Goal: Information Seeking & Learning: Learn about a topic

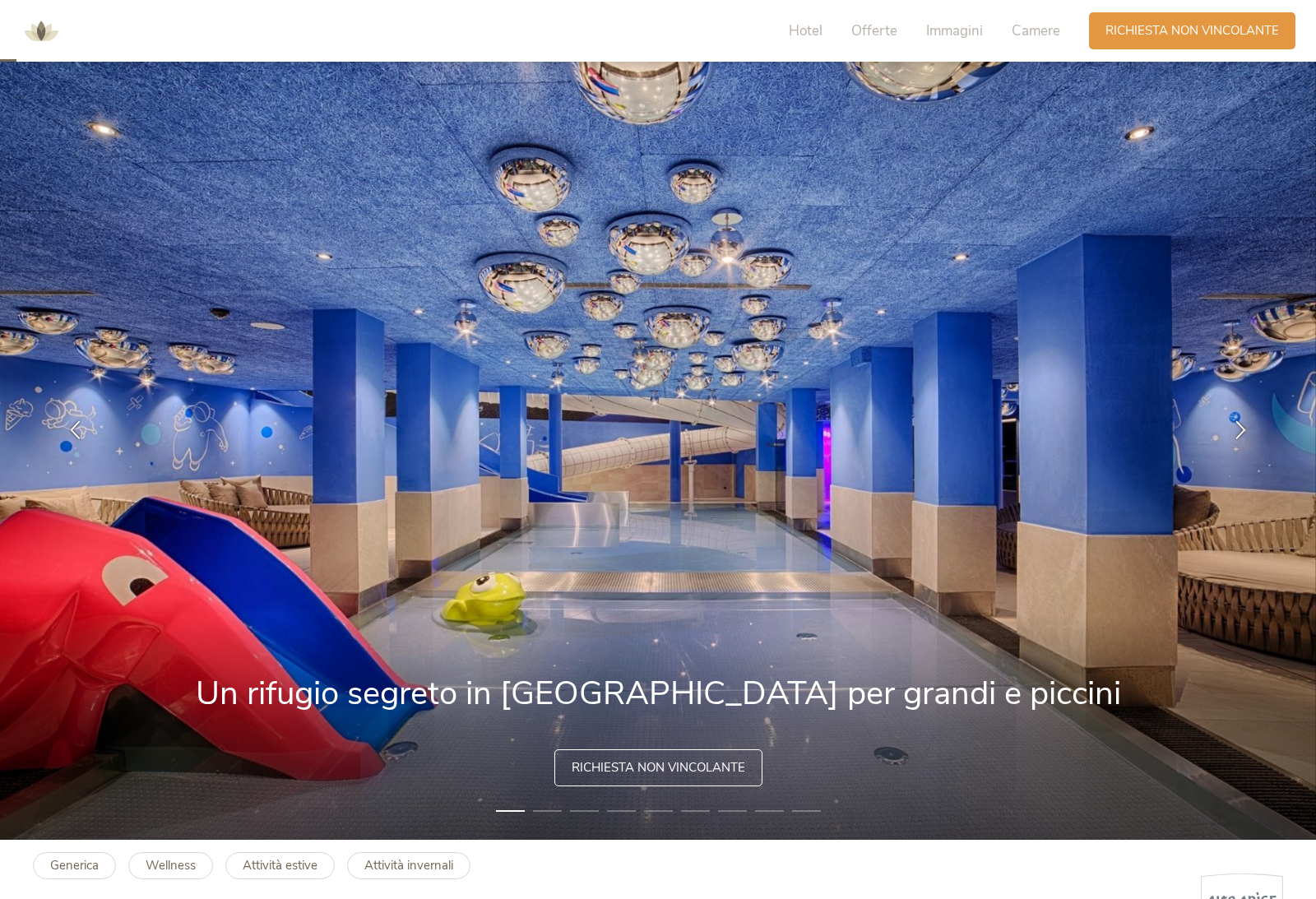
scroll to position [60, 0]
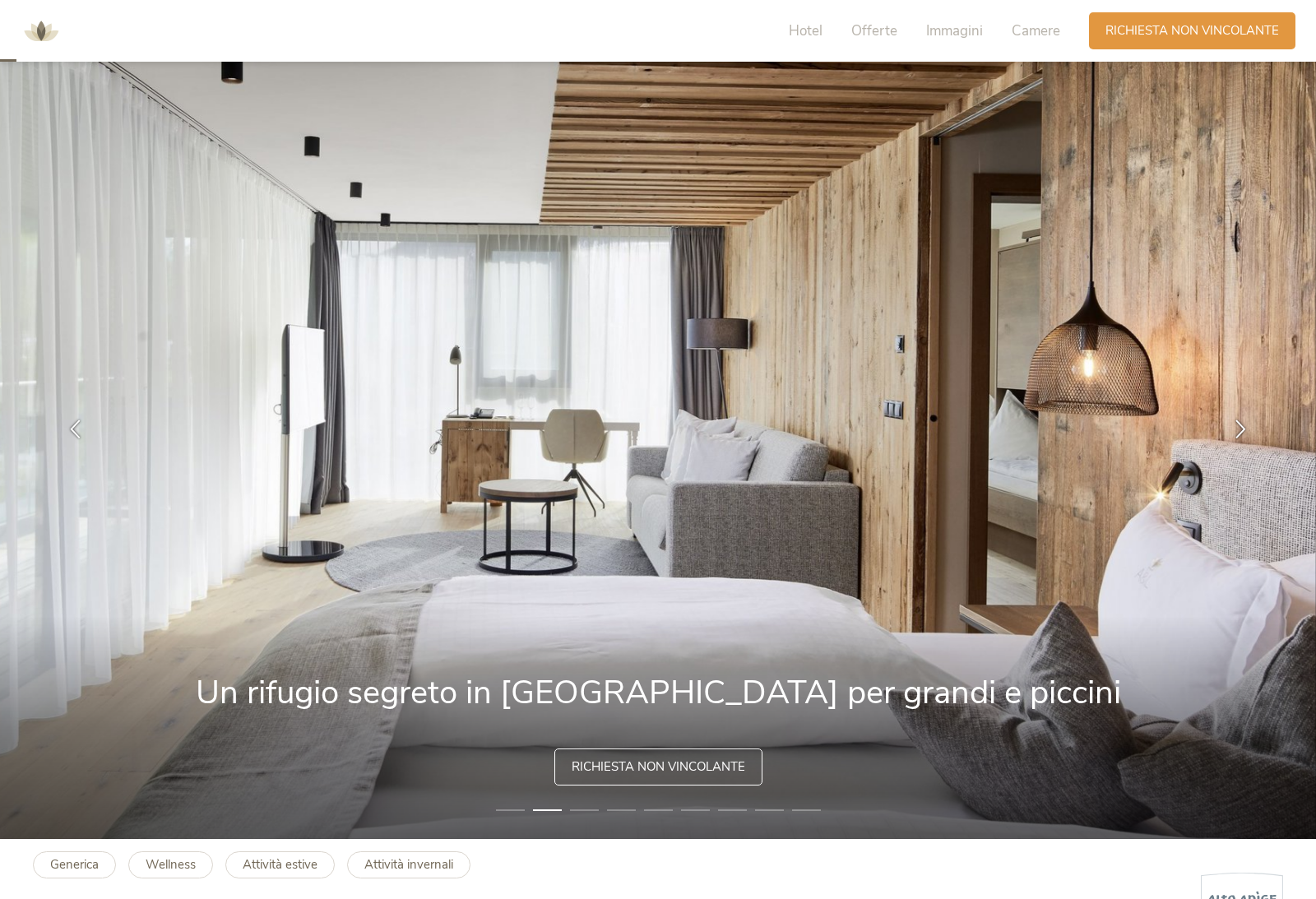
click at [1247, 455] on div at bounding box center [1240, 428] width 52 height 52
click at [1226, 455] on div at bounding box center [1240, 428] width 52 height 52
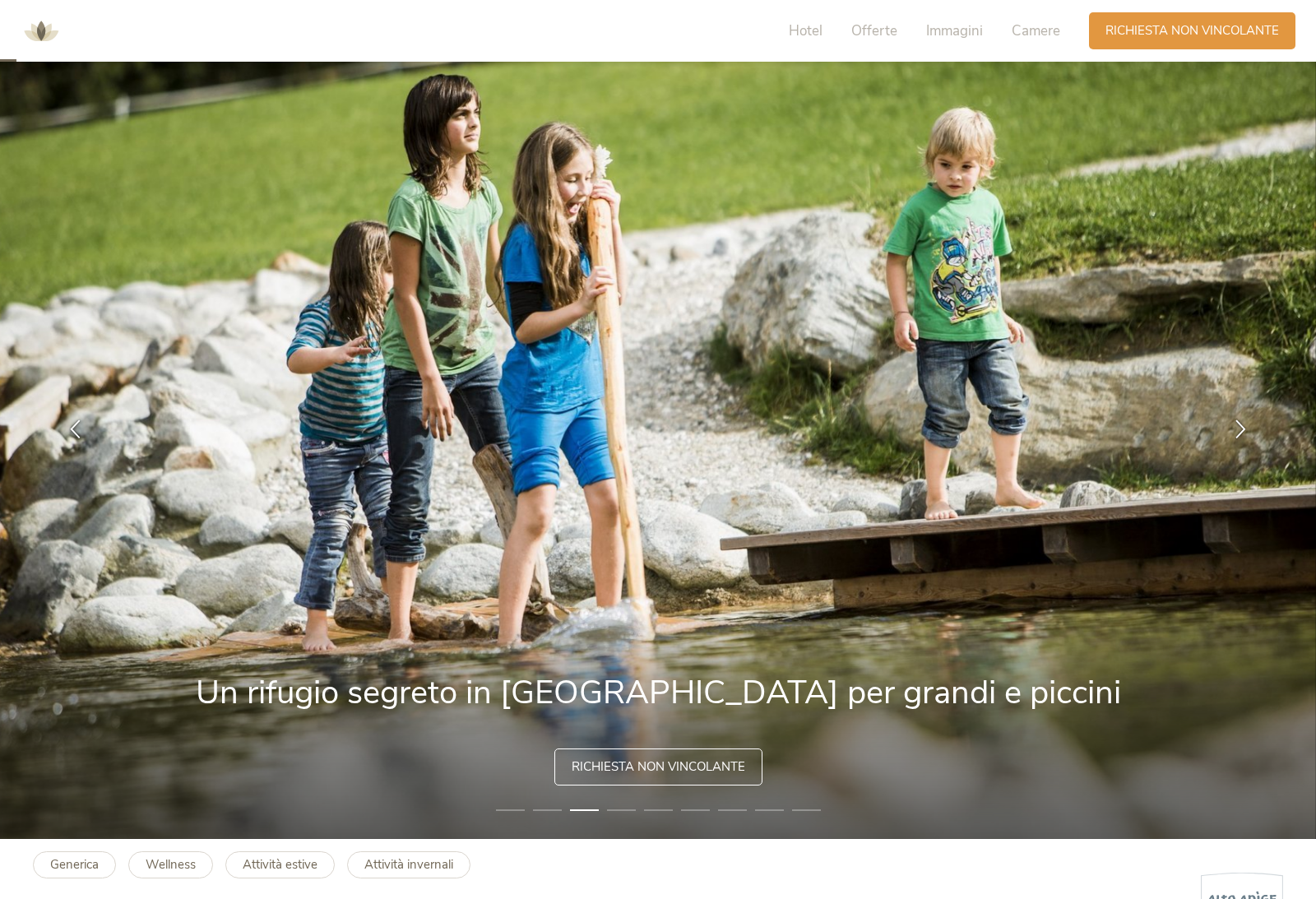
click at [1203, 463] on img at bounding box center [658, 428] width 1316 height 821
click at [1225, 455] on div at bounding box center [1240, 428] width 52 height 52
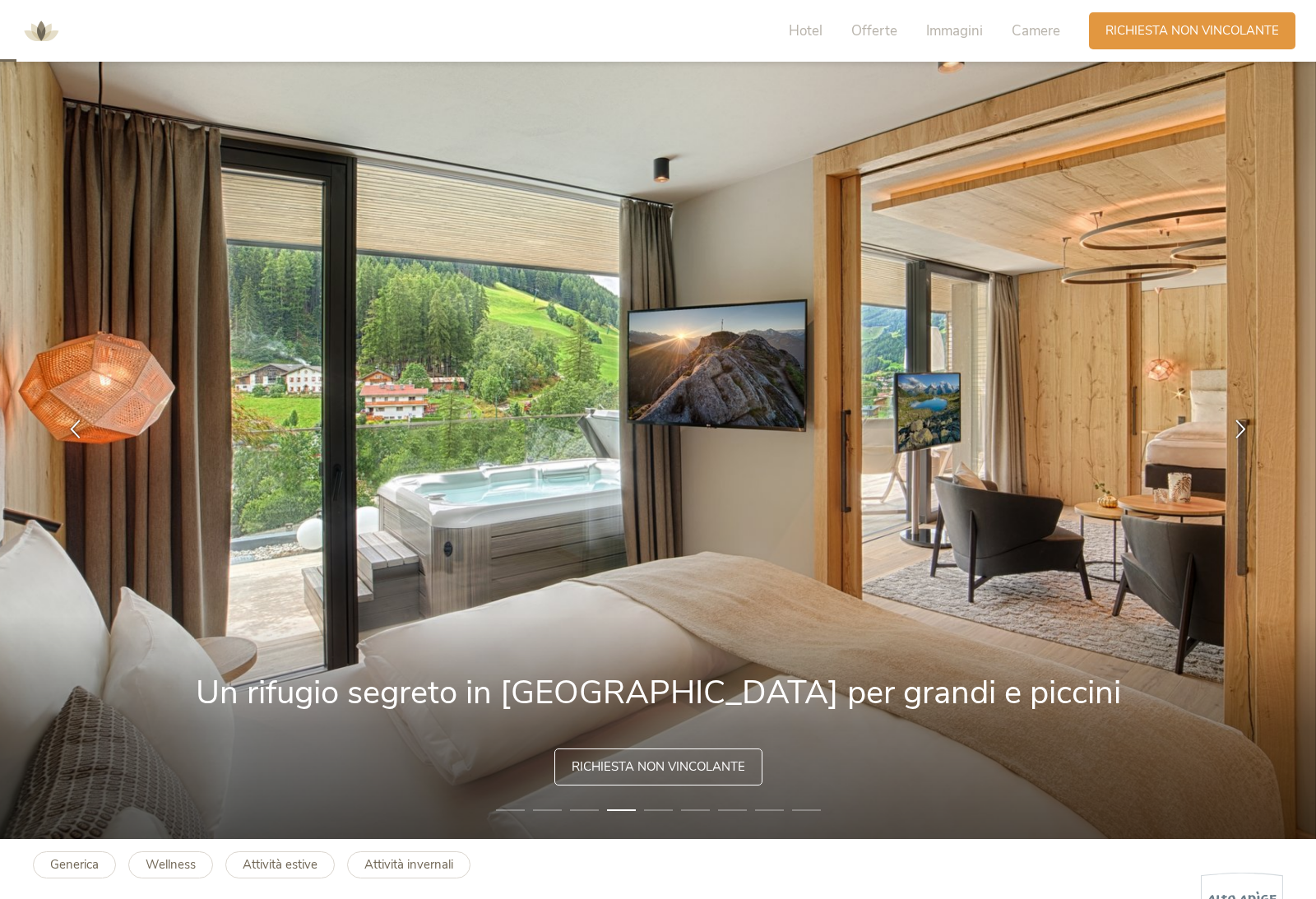
click at [1219, 455] on div at bounding box center [1240, 428] width 52 height 52
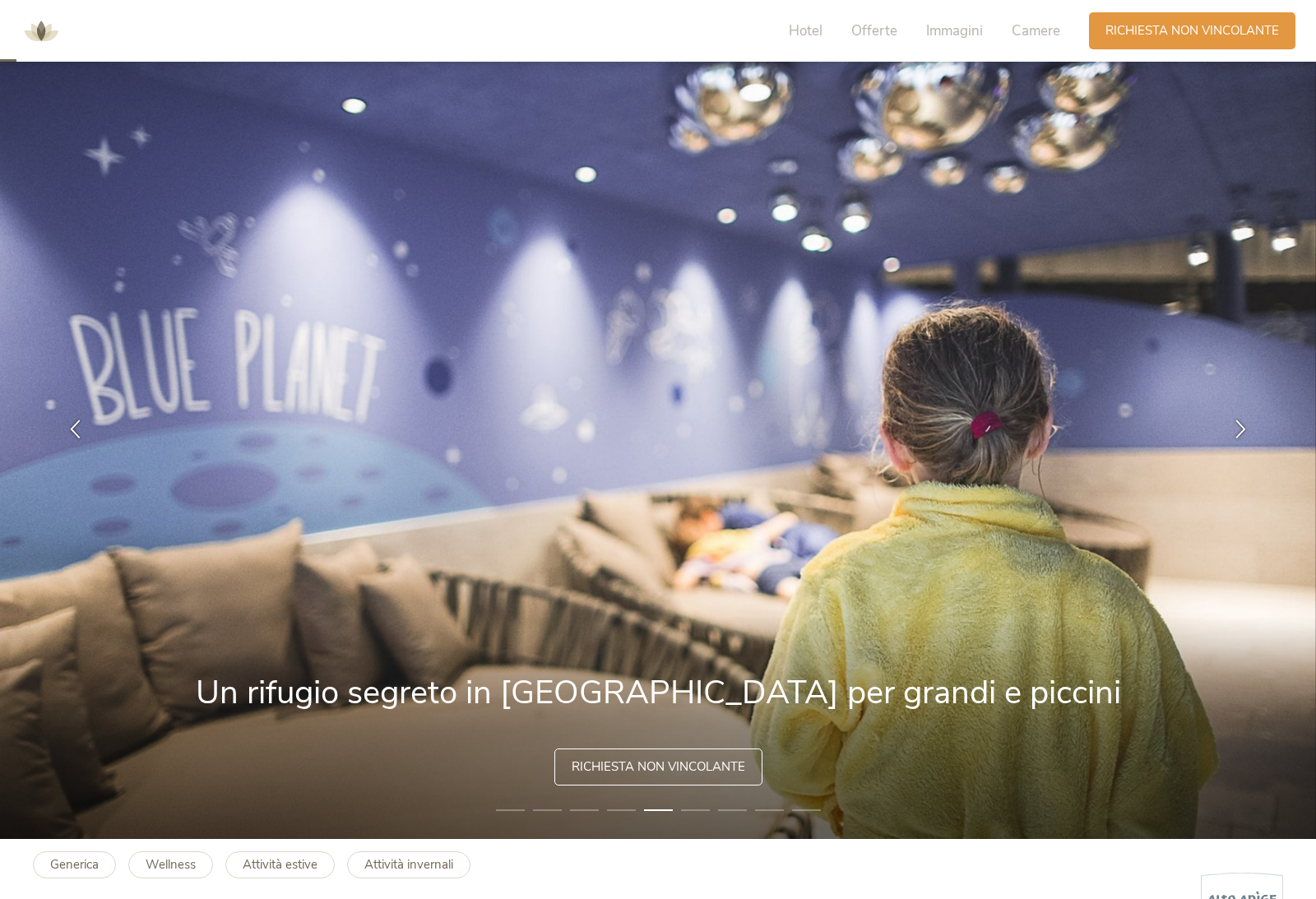
click at [1223, 455] on div at bounding box center [1240, 428] width 52 height 52
click at [1219, 455] on div at bounding box center [1240, 428] width 52 height 52
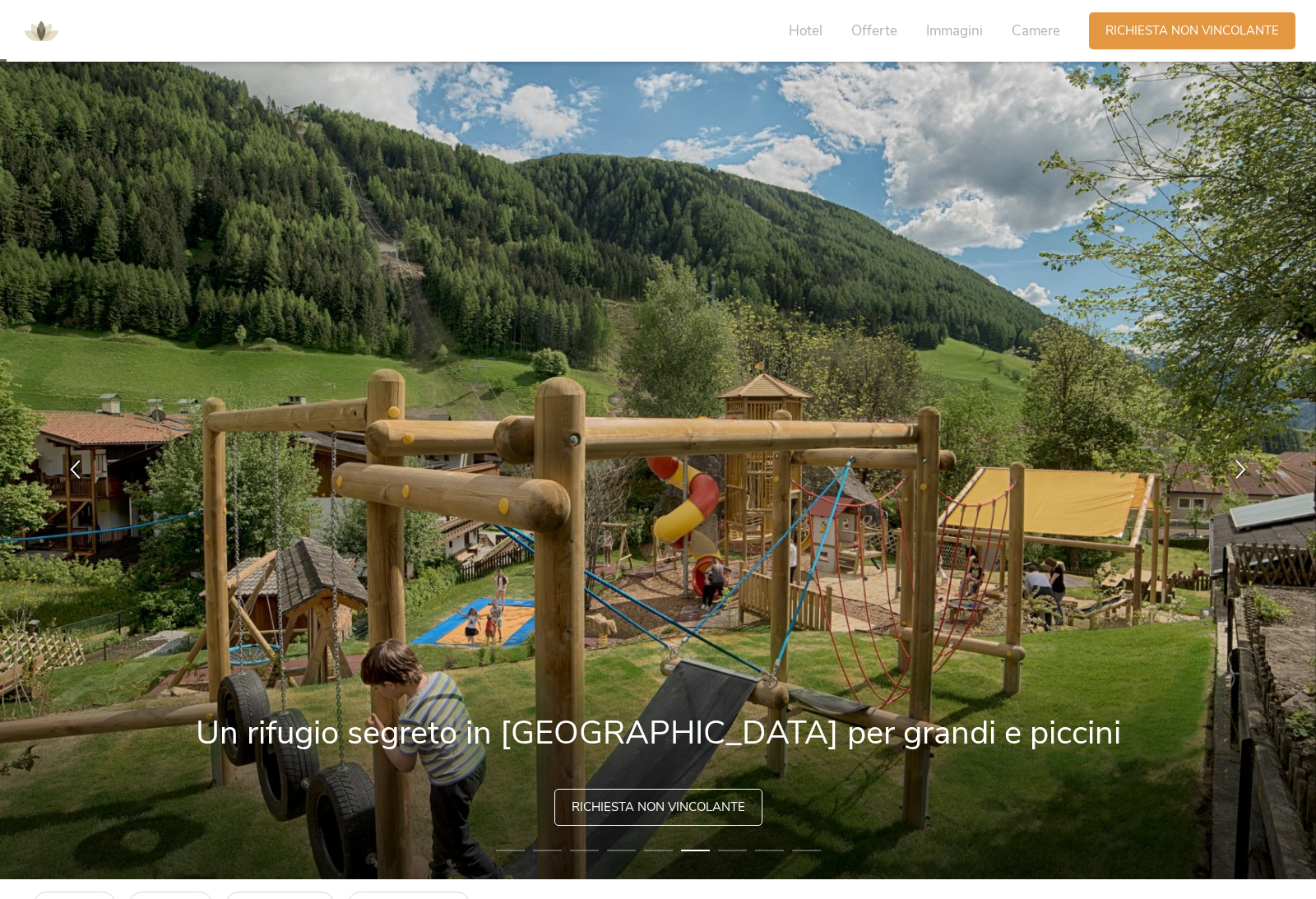
scroll to position [0, 0]
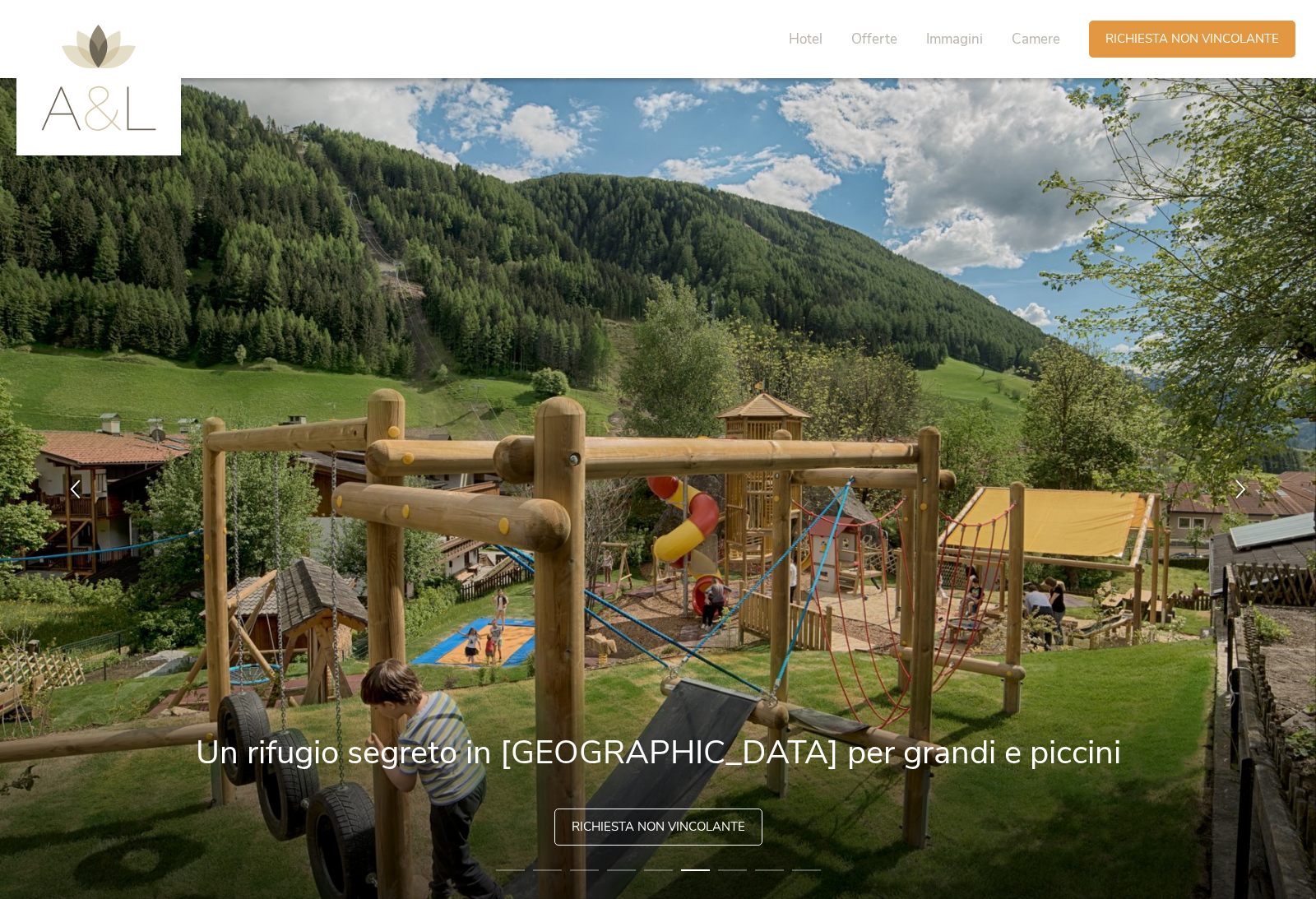
click at [886, 42] on span "Offerte" at bounding box center [874, 40] width 46 height 19
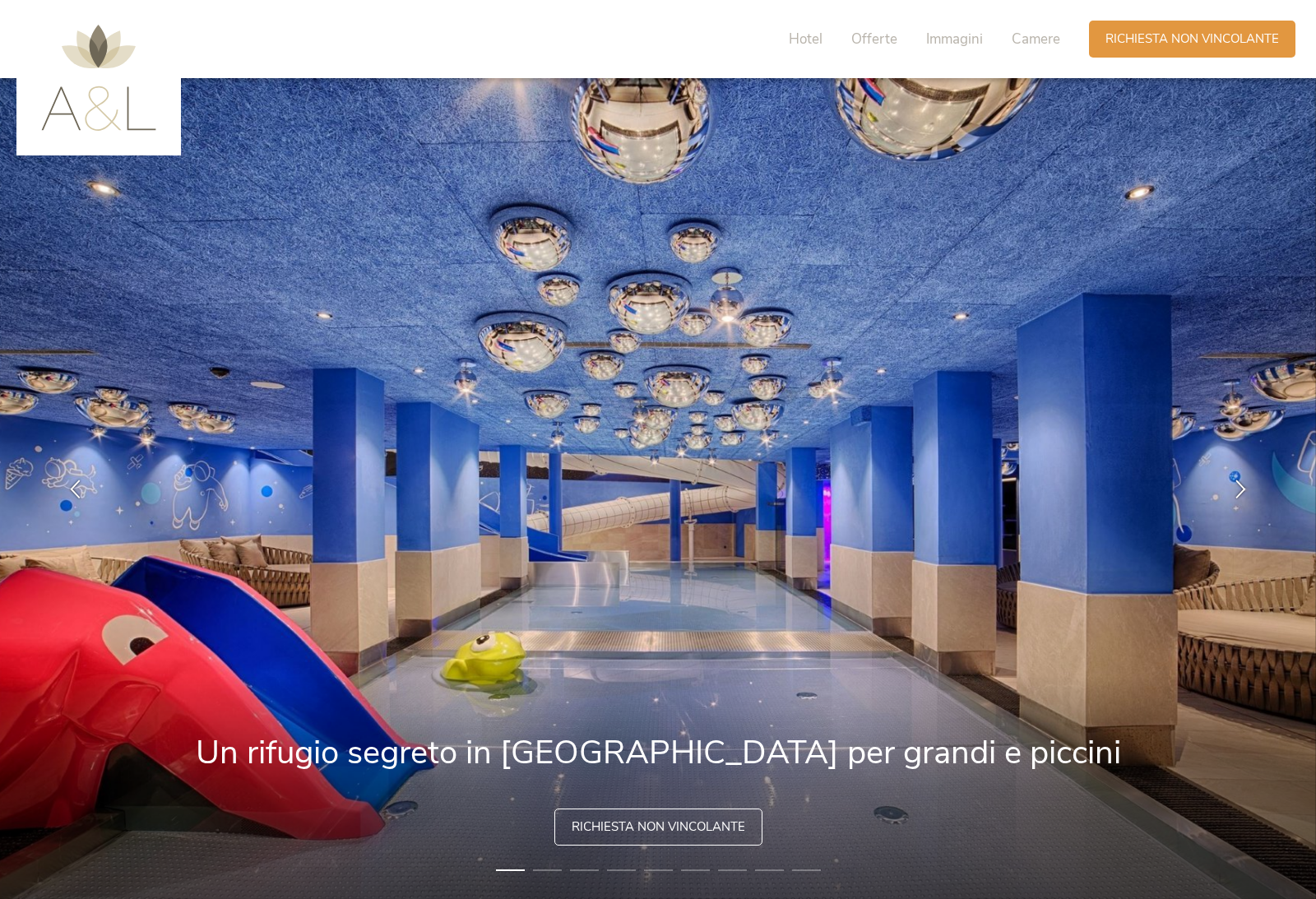
click at [962, 37] on span "Immagini" at bounding box center [954, 40] width 57 height 19
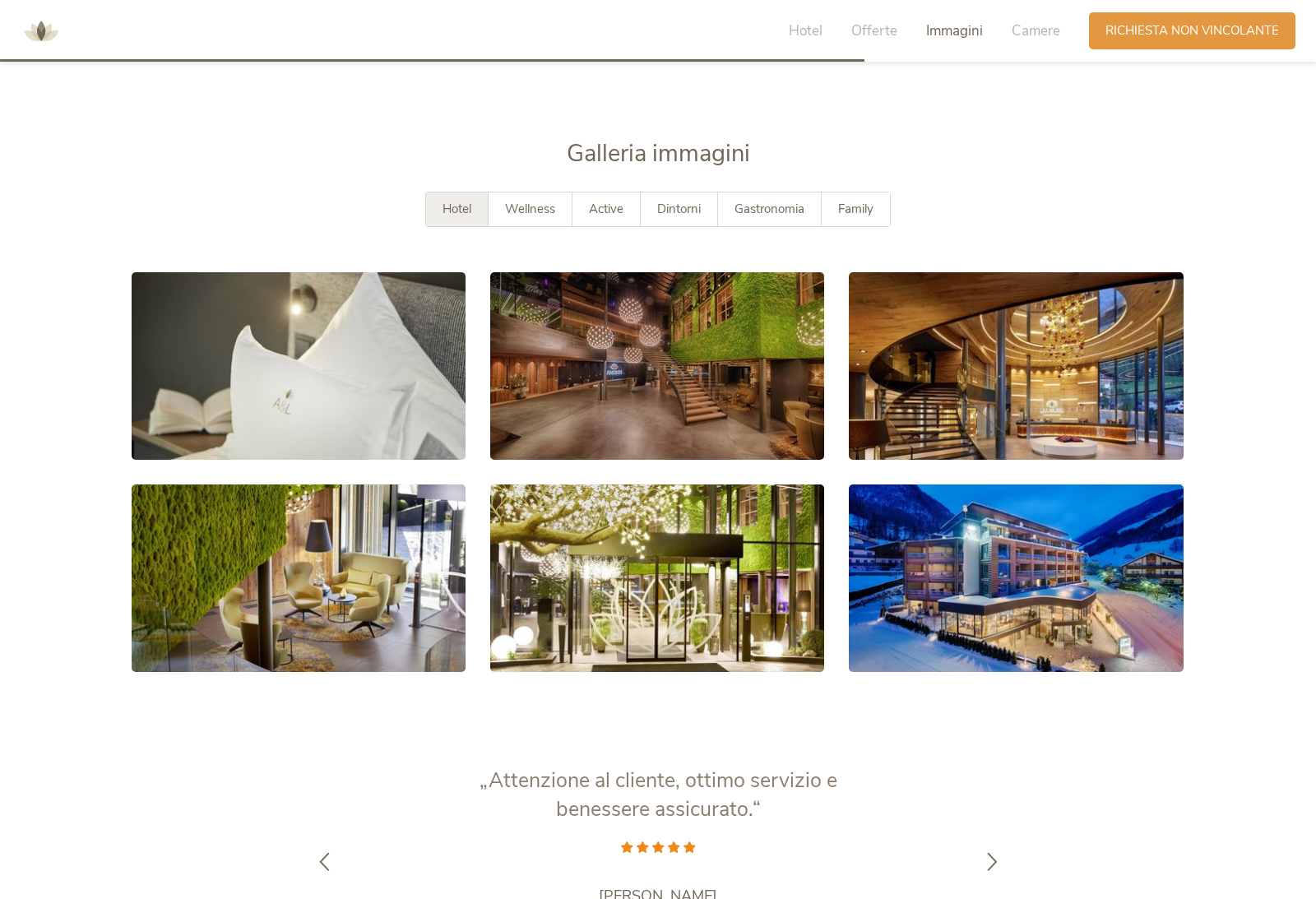
scroll to position [3206, 0]
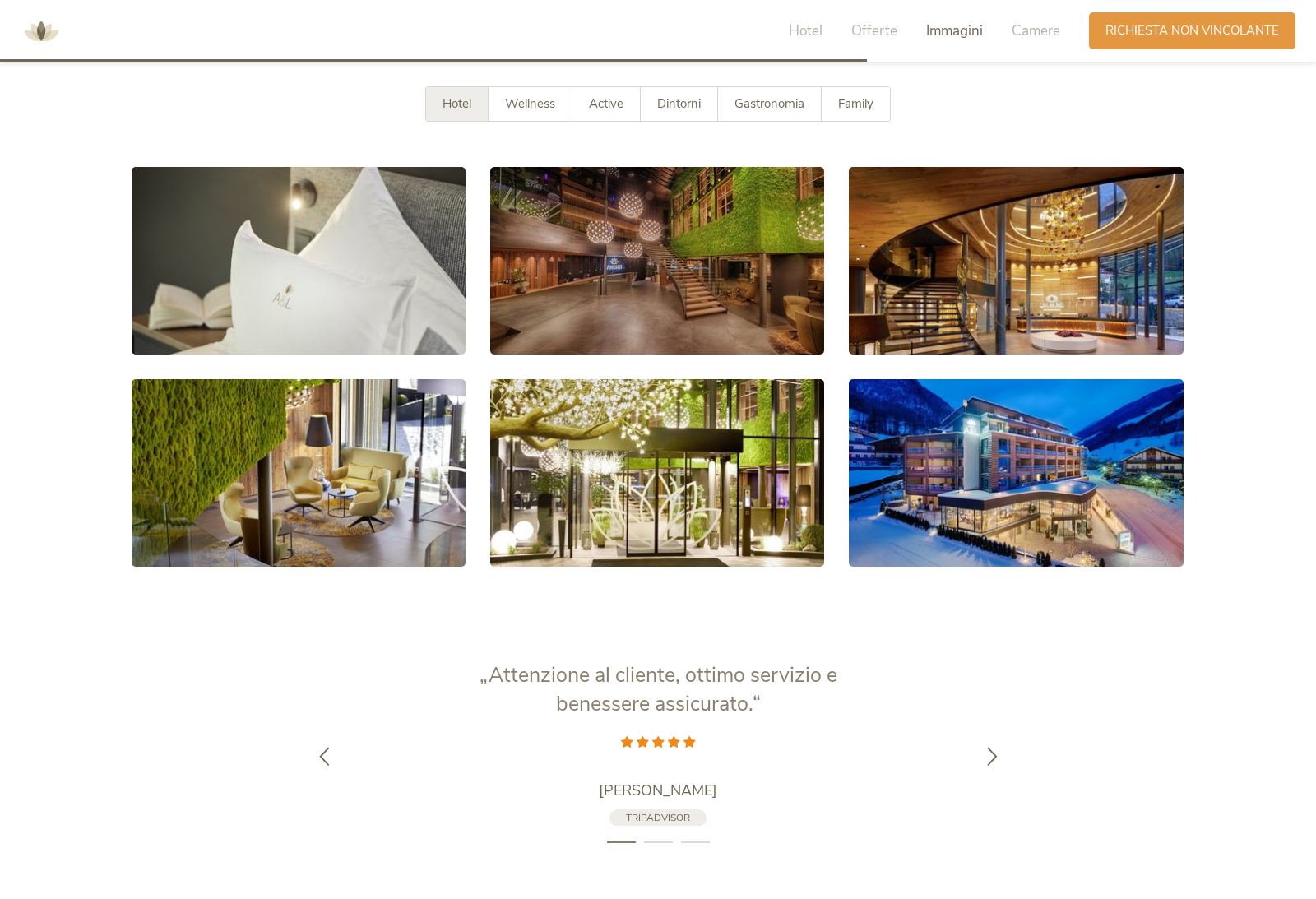
click at [651, 271] on icon at bounding box center [657, 259] width 20 height 20
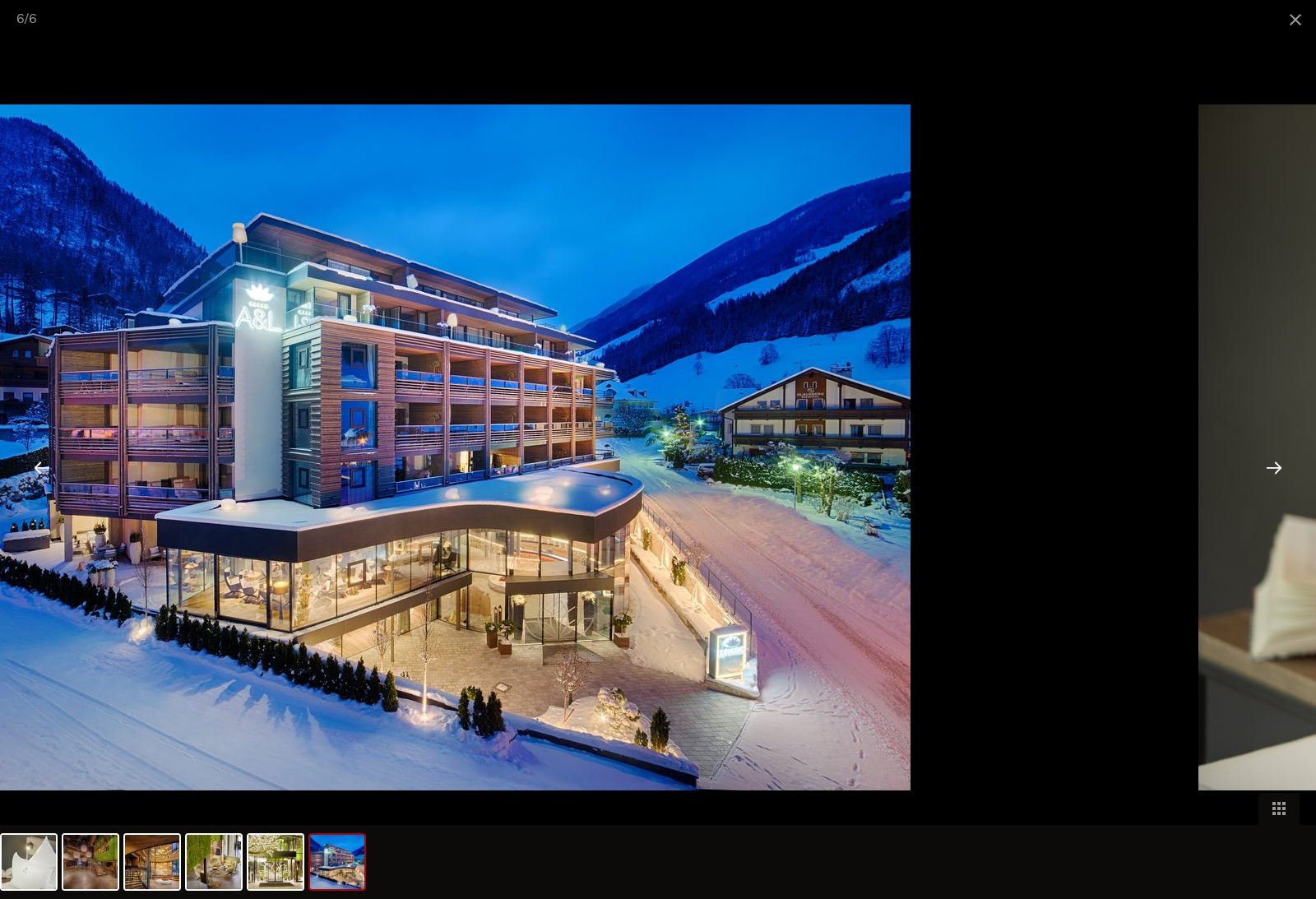
click at [1286, 31] on span at bounding box center [1295, 19] width 41 height 39
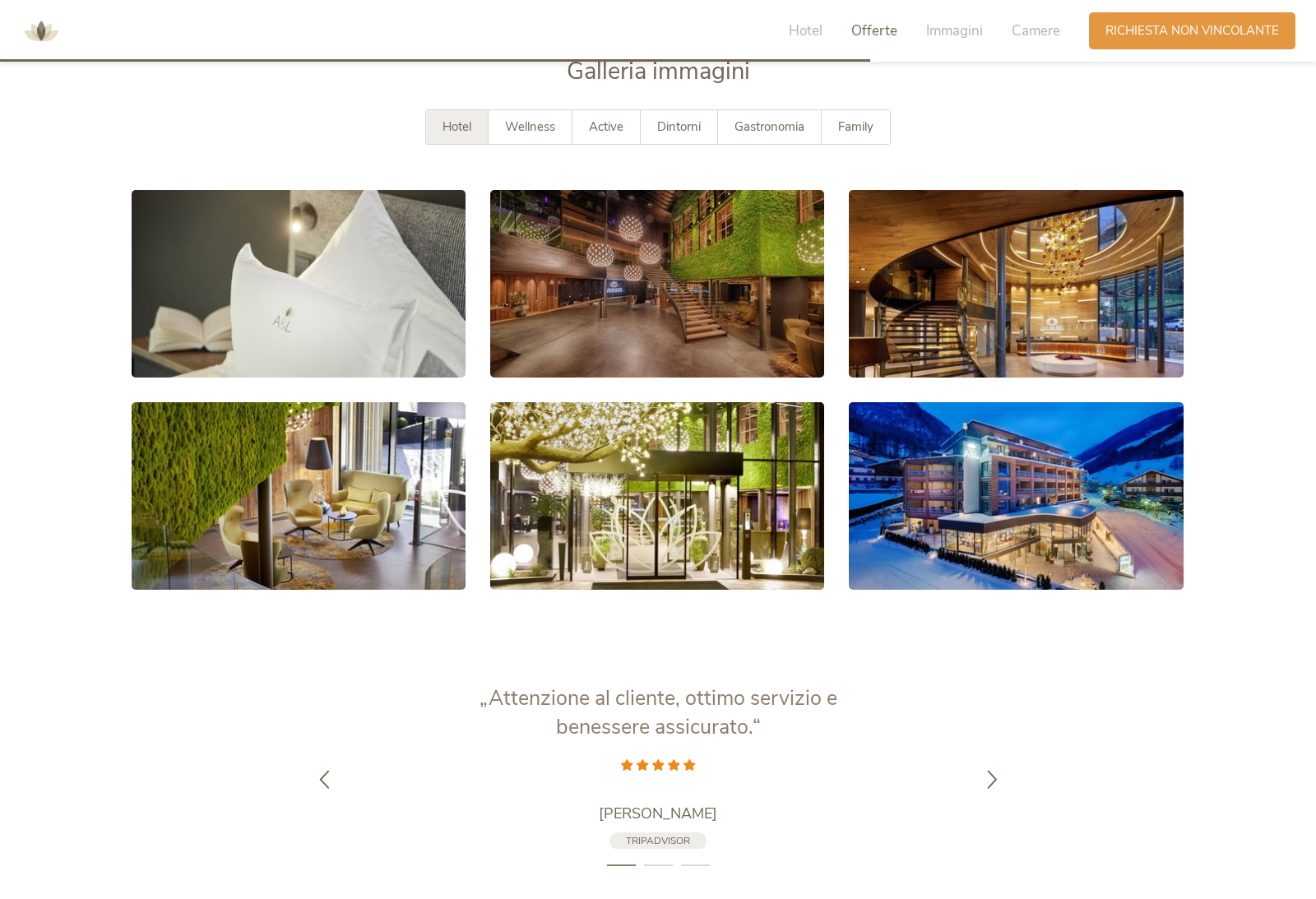
scroll to position [3179, 0]
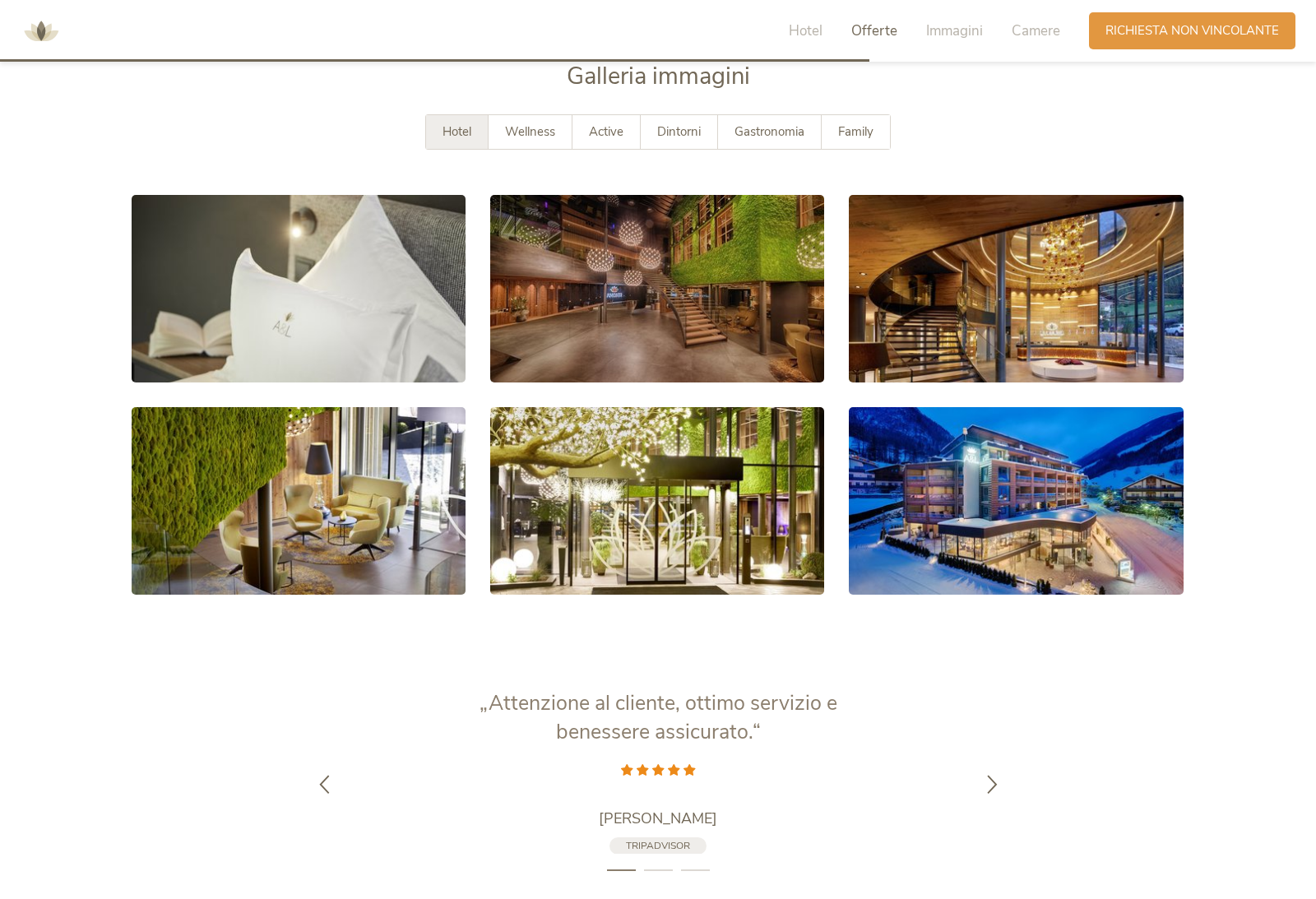
click at [512, 140] on span "Wellness" at bounding box center [530, 131] width 50 height 17
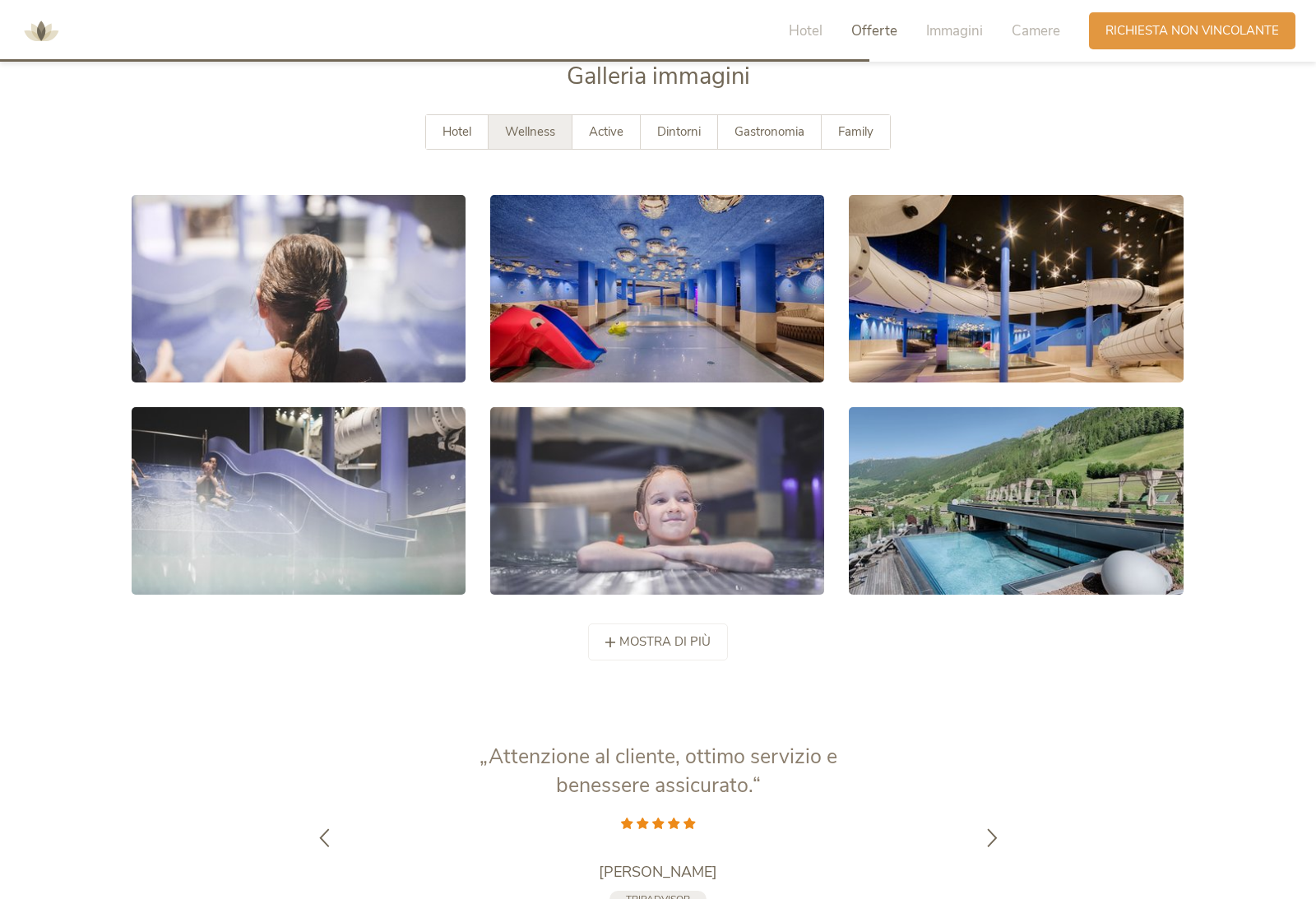
click at [658, 140] on span "Dintorni" at bounding box center [679, 131] width 44 height 17
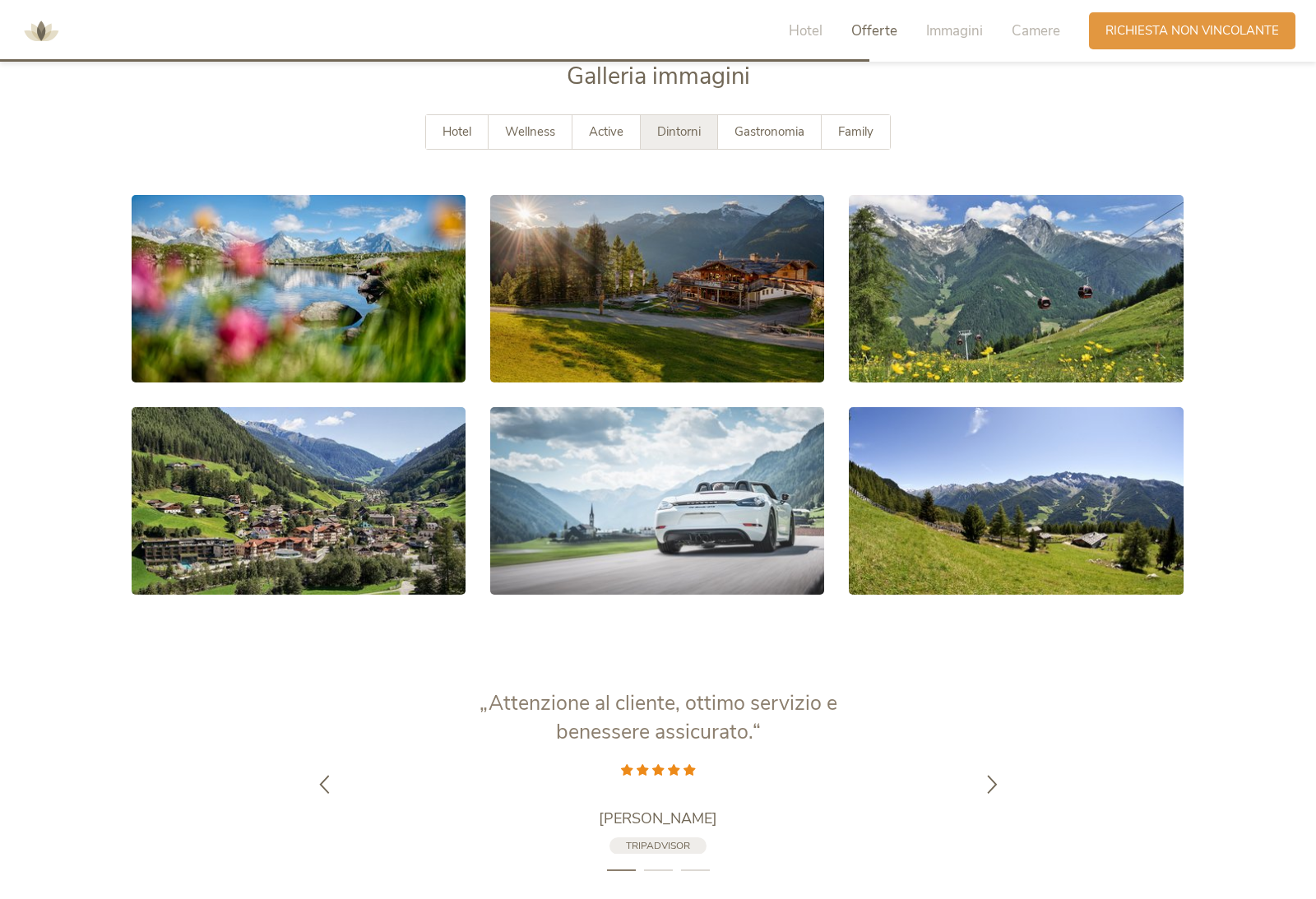
click at [761, 149] on div "Gastronomia" at bounding box center [770, 132] width 104 height 33
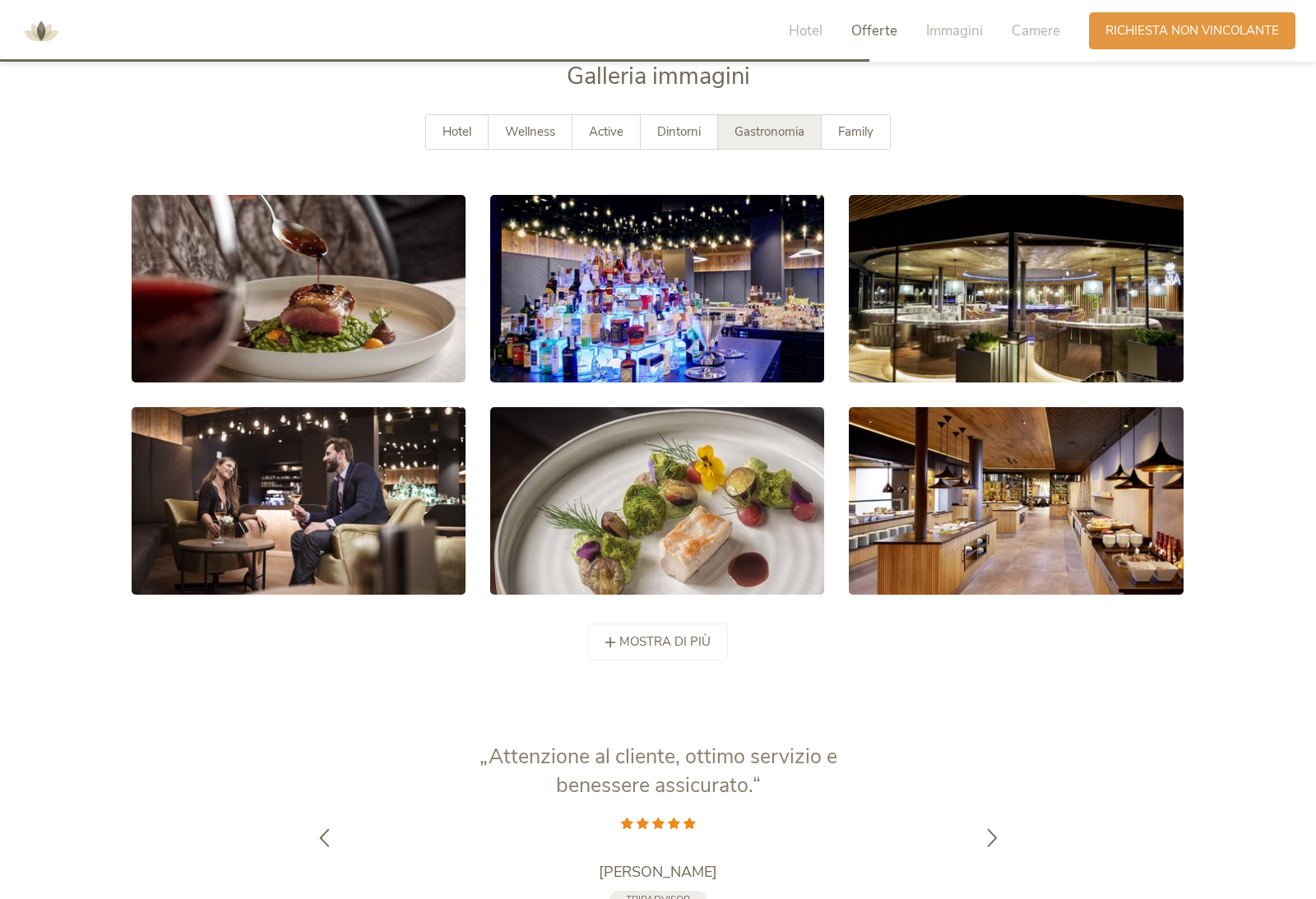
click at [839, 140] on span "Family" at bounding box center [856, 131] width 35 height 17
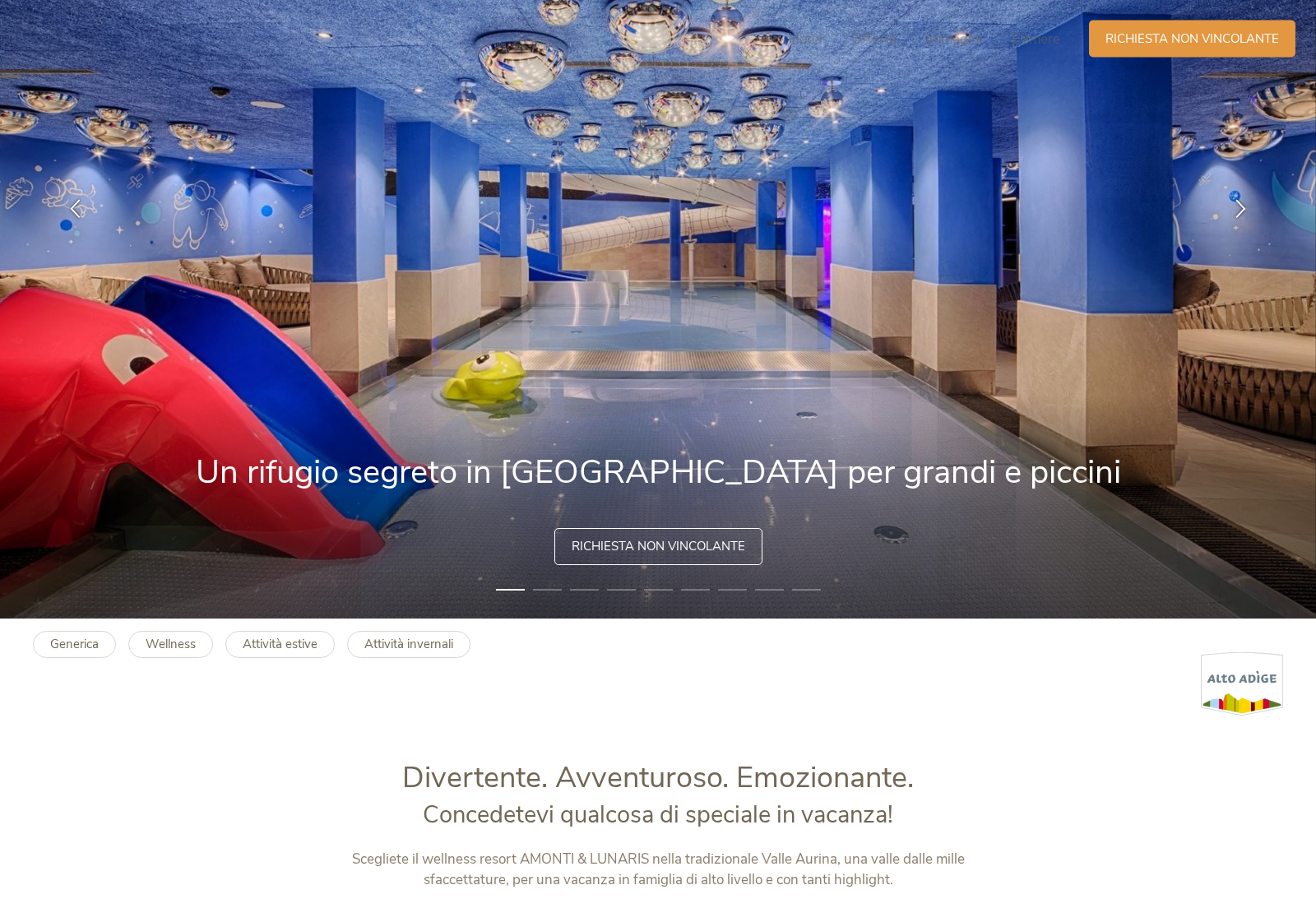
scroll to position [0, 0]
